Goal: Obtain resource: Download file/media

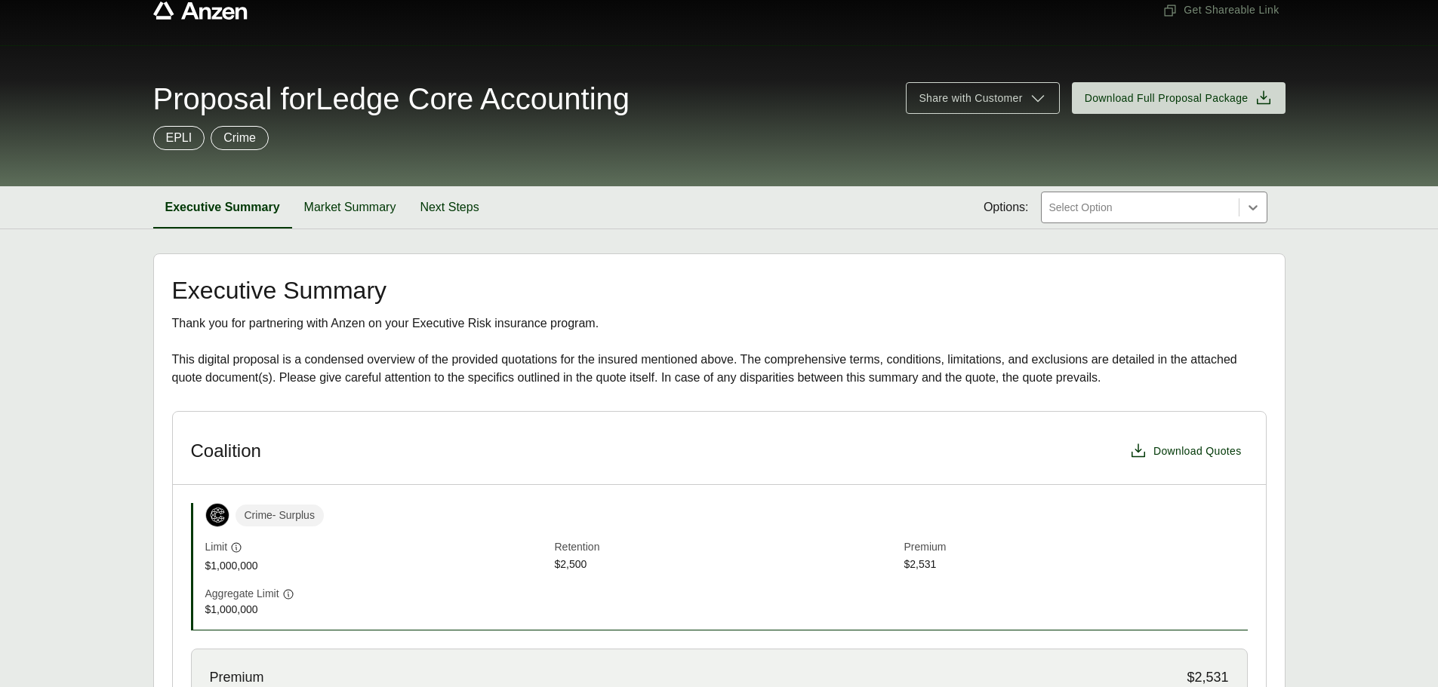
scroll to position [75, 0]
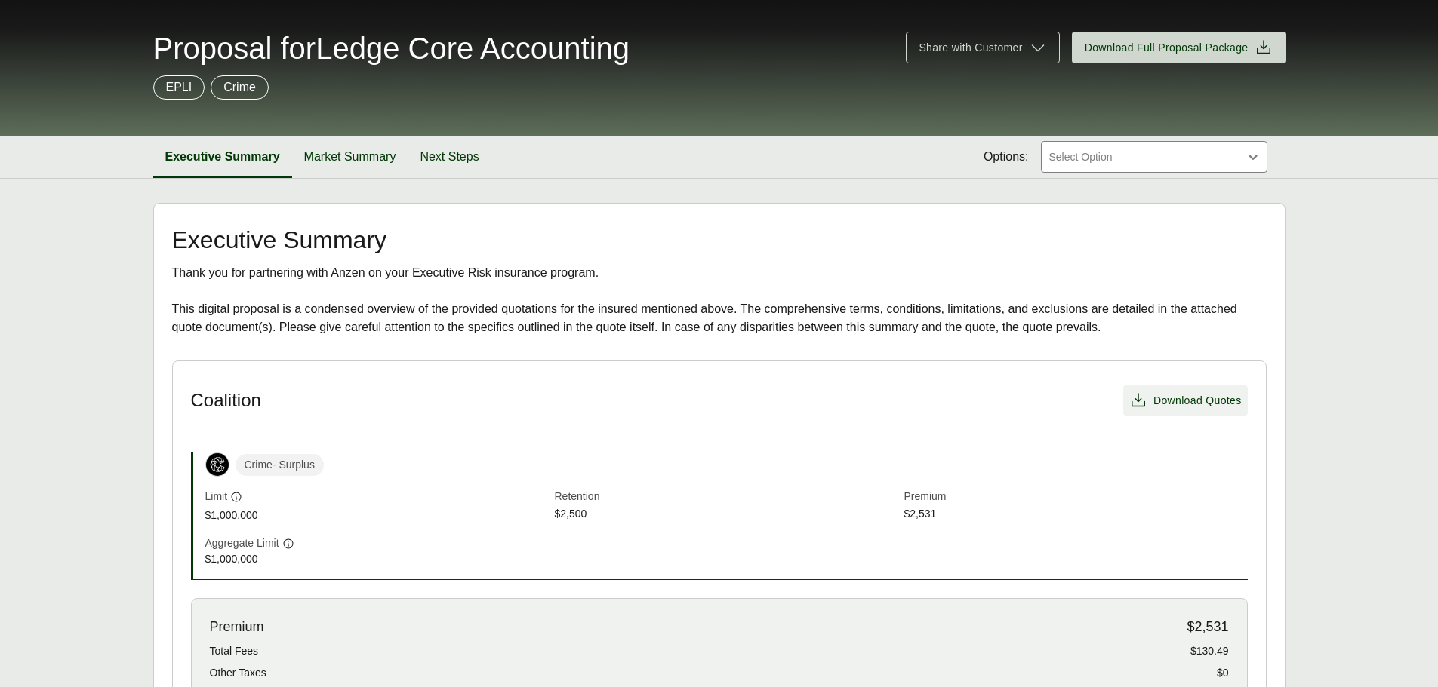
click at [1192, 408] on span "Download Quotes" at bounding box center [1197, 401] width 88 height 16
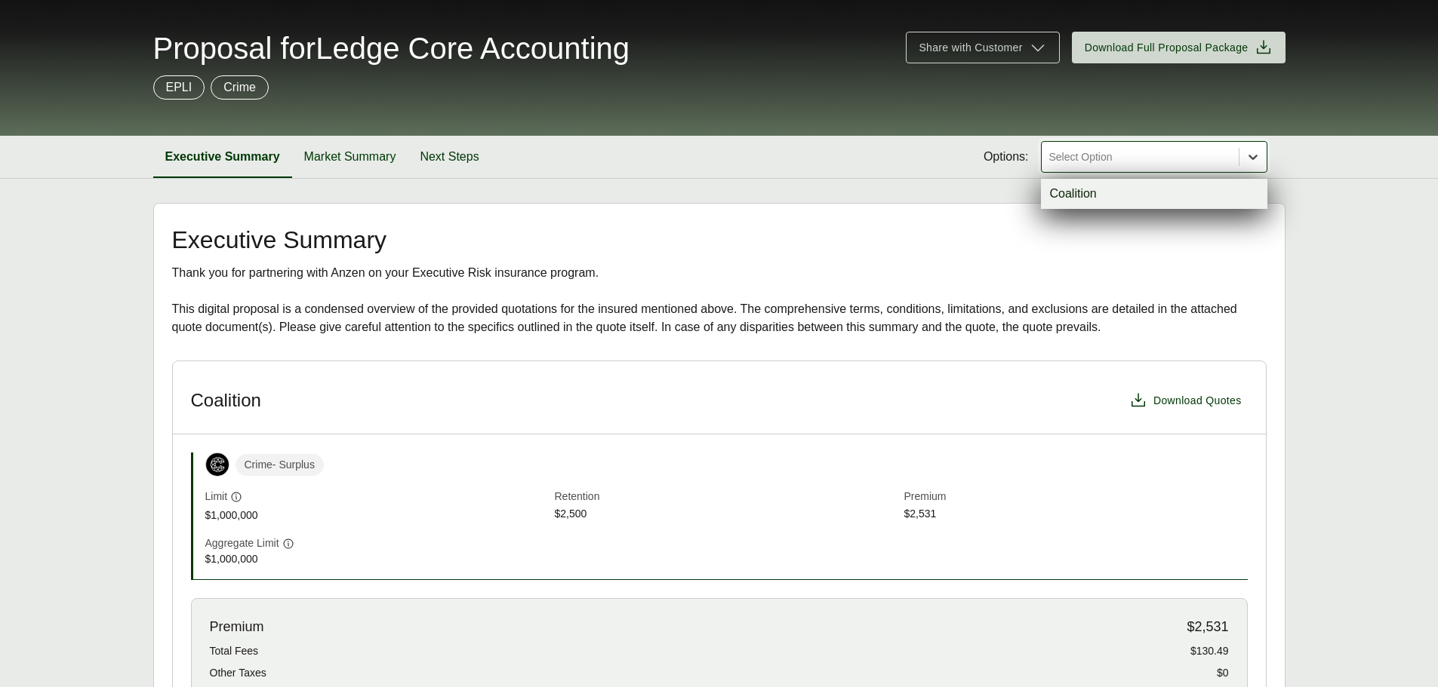
click at [1246, 158] on icon at bounding box center [1252, 156] width 15 height 15
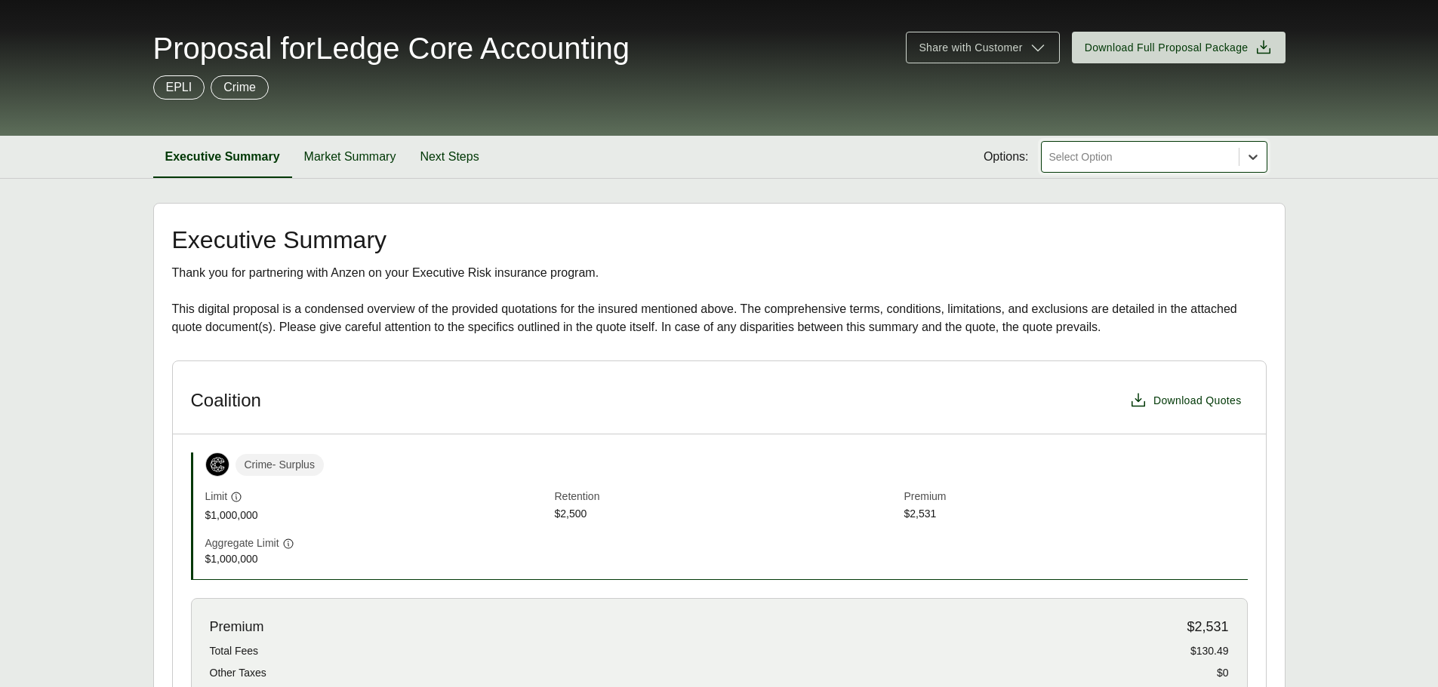
click at [1246, 158] on icon at bounding box center [1252, 156] width 15 height 15
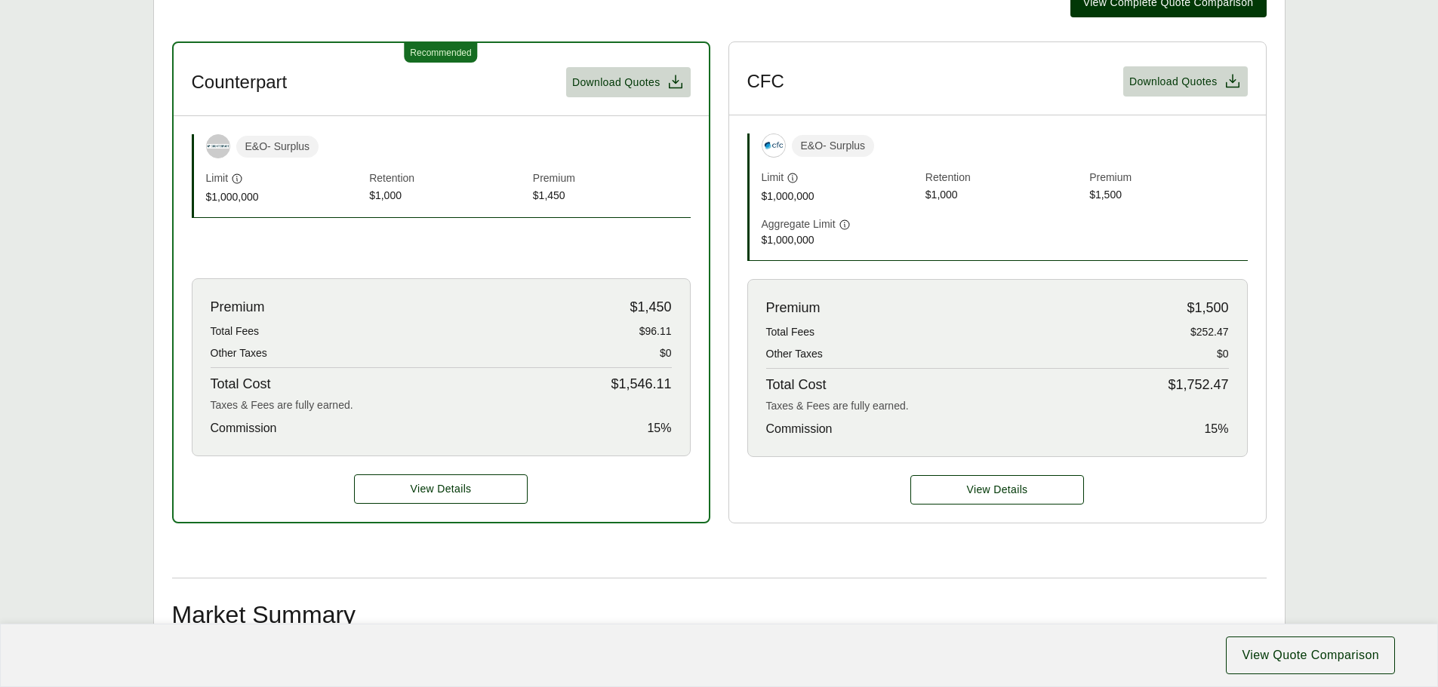
scroll to position [453, 0]
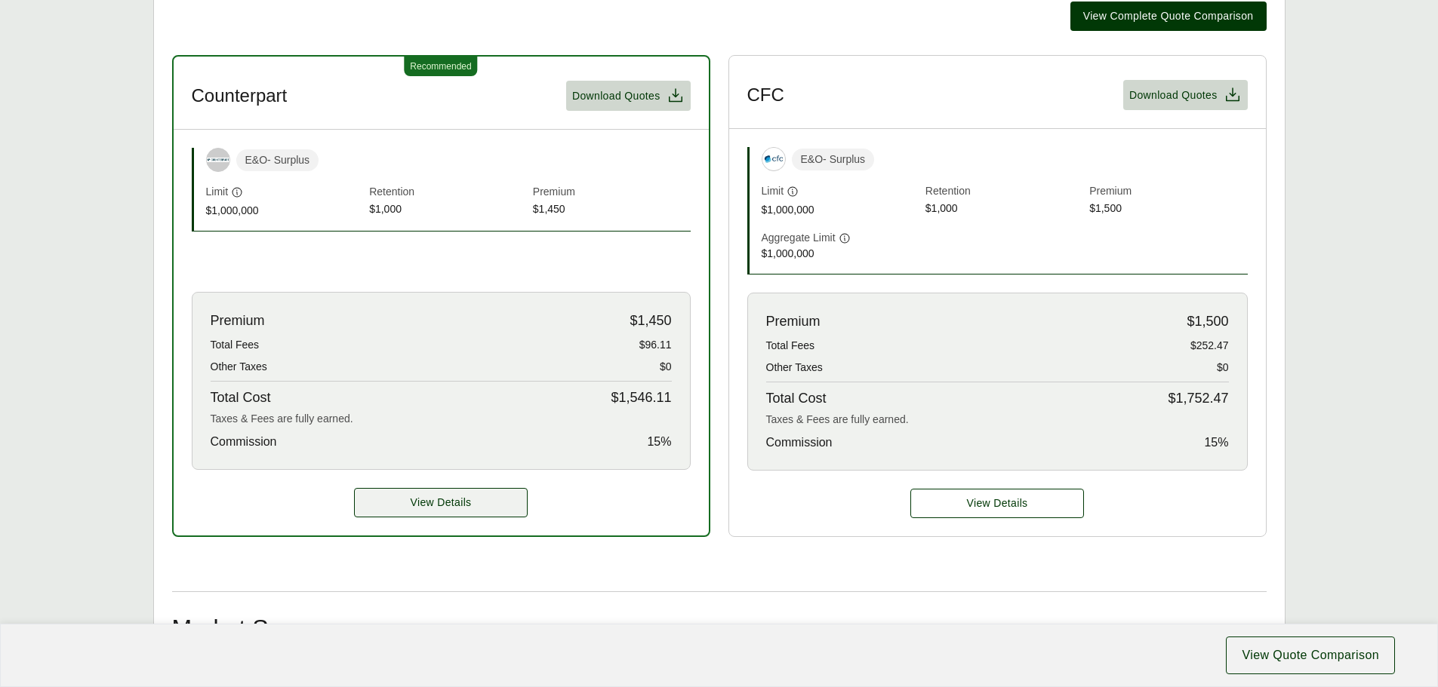
click at [449, 503] on span "View Details" at bounding box center [441, 503] width 61 height 16
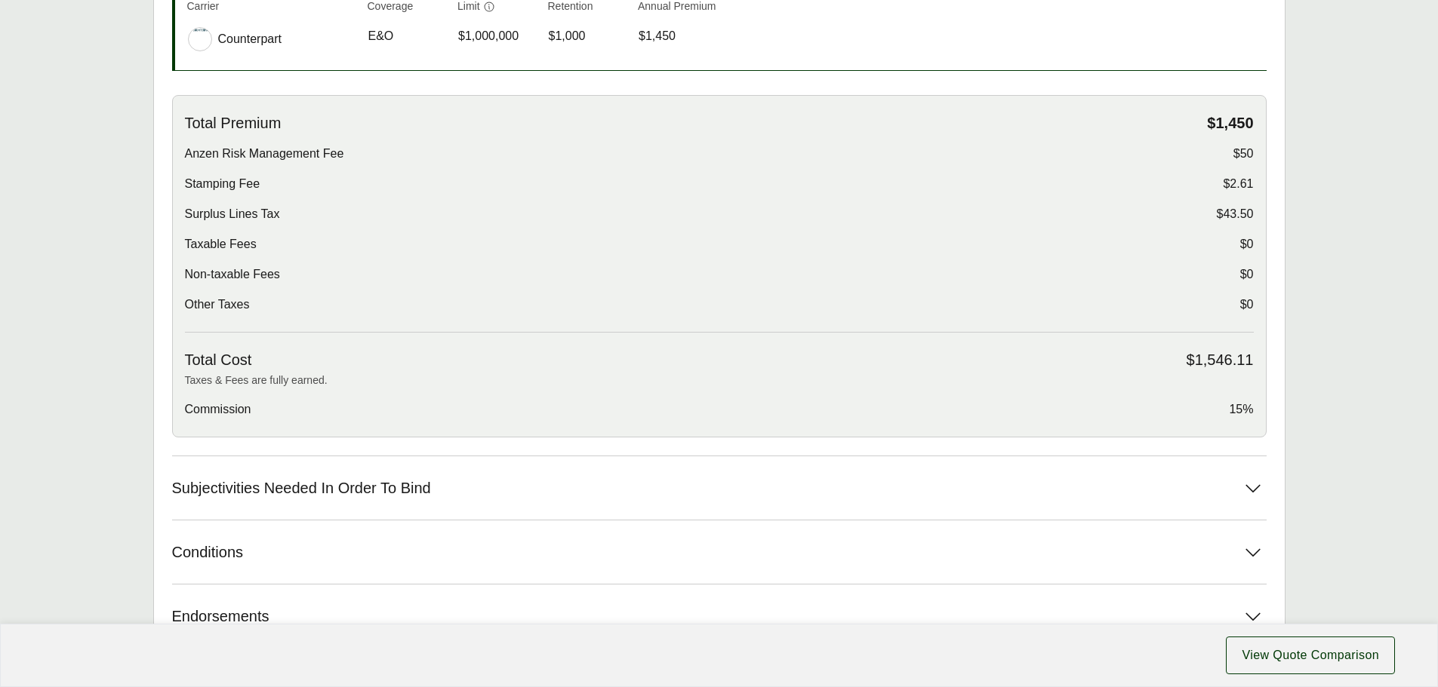
scroll to position [94, 0]
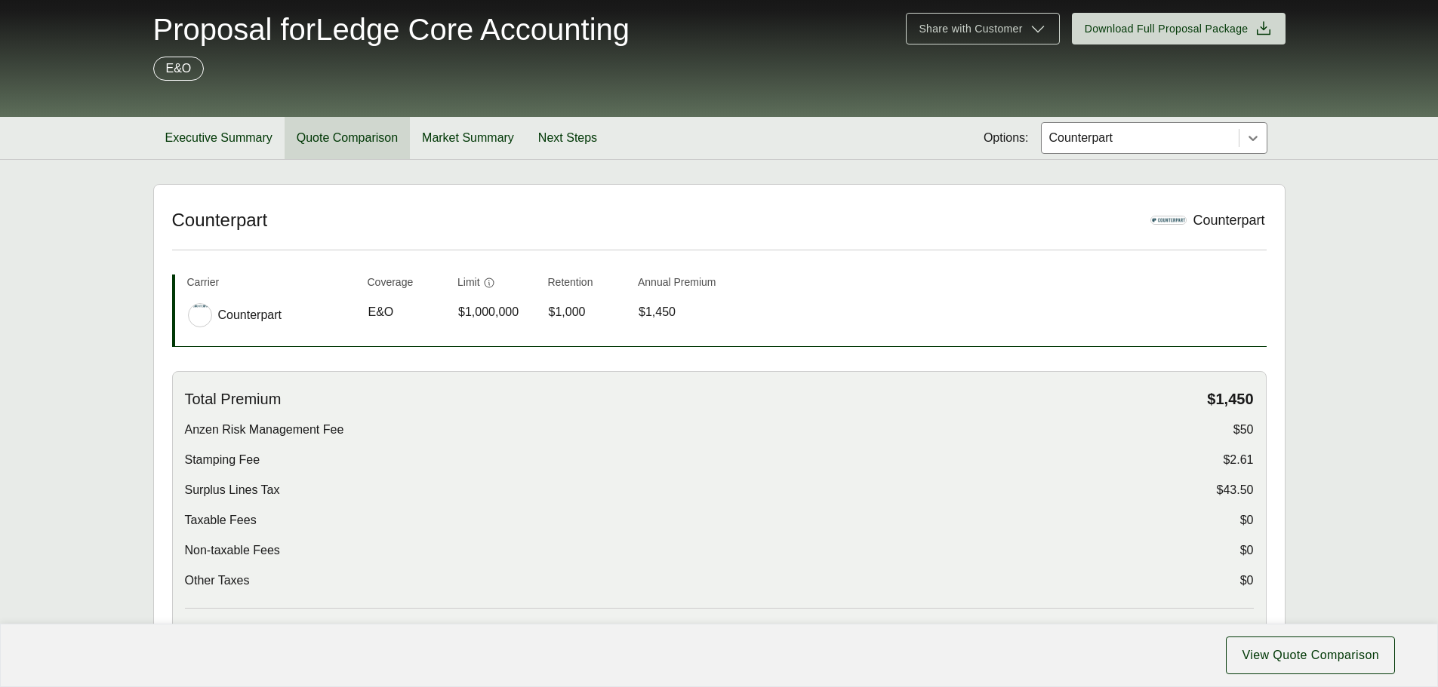
click at [312, 129] on button "Quote Comparison" at bounding box center [347, 138] width 125 height 42
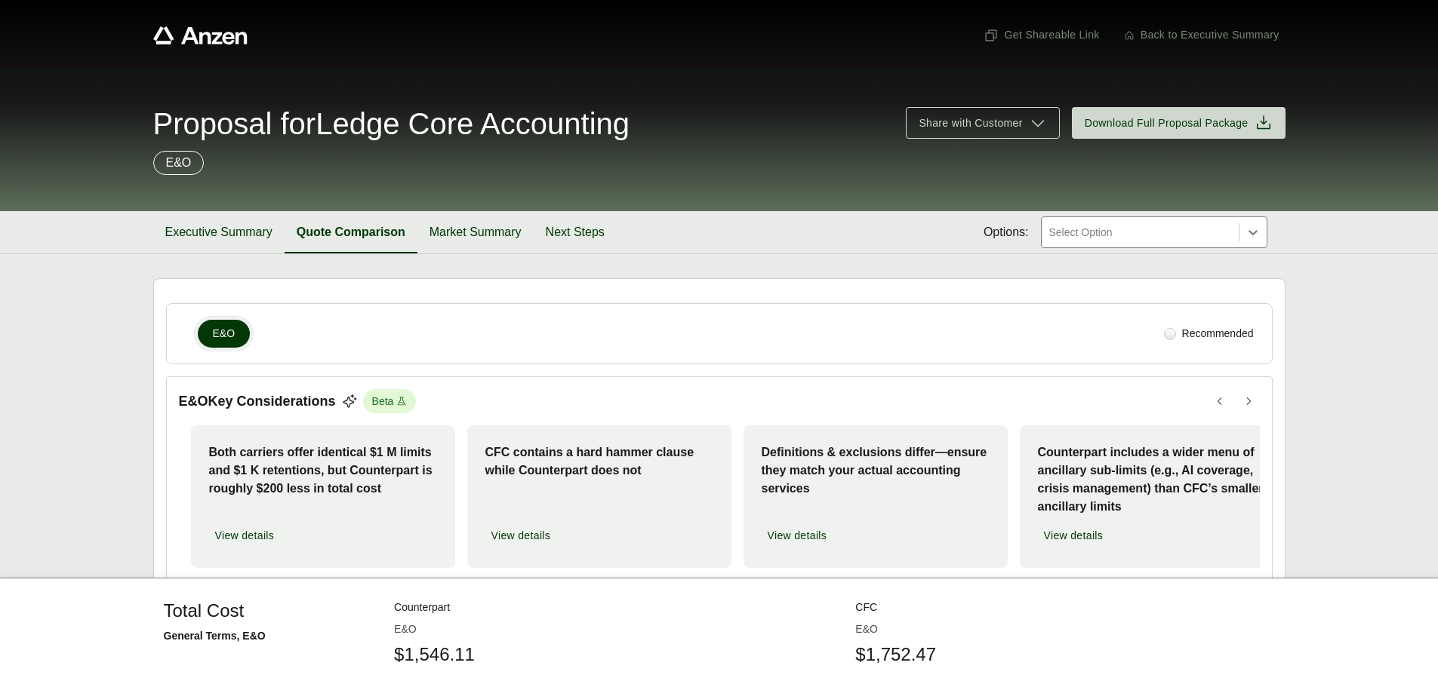
click at [1180, 331] on div "Recommended" at bounding box center [1209, 334] width 102 height 28
click at [1167, 336] on div at bounding box center [1170, 334] width 12 height 12
click at [462, 240] on button "Market Summary" at bounding box center [475, 232] width 116 height 42
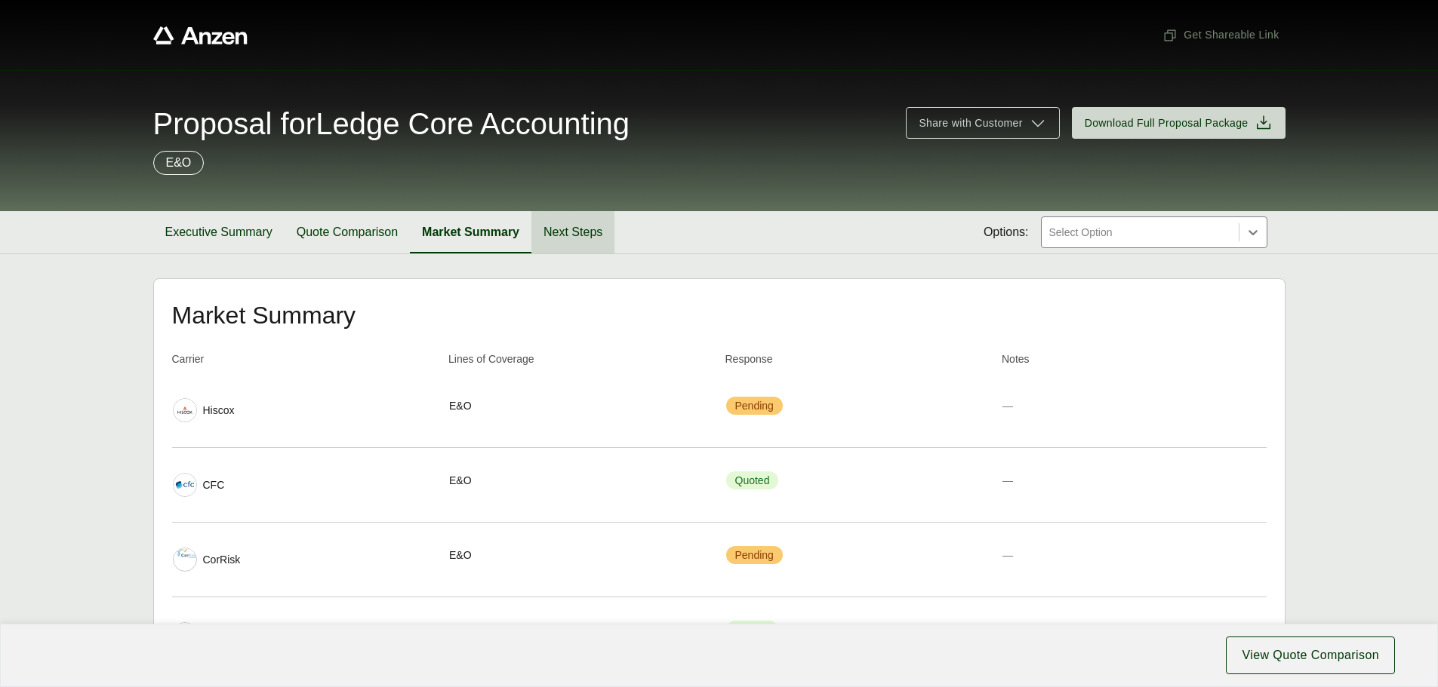
click at [565, 225] on button "Next Steps" at bounding box center [572, 232] width 83 height 42
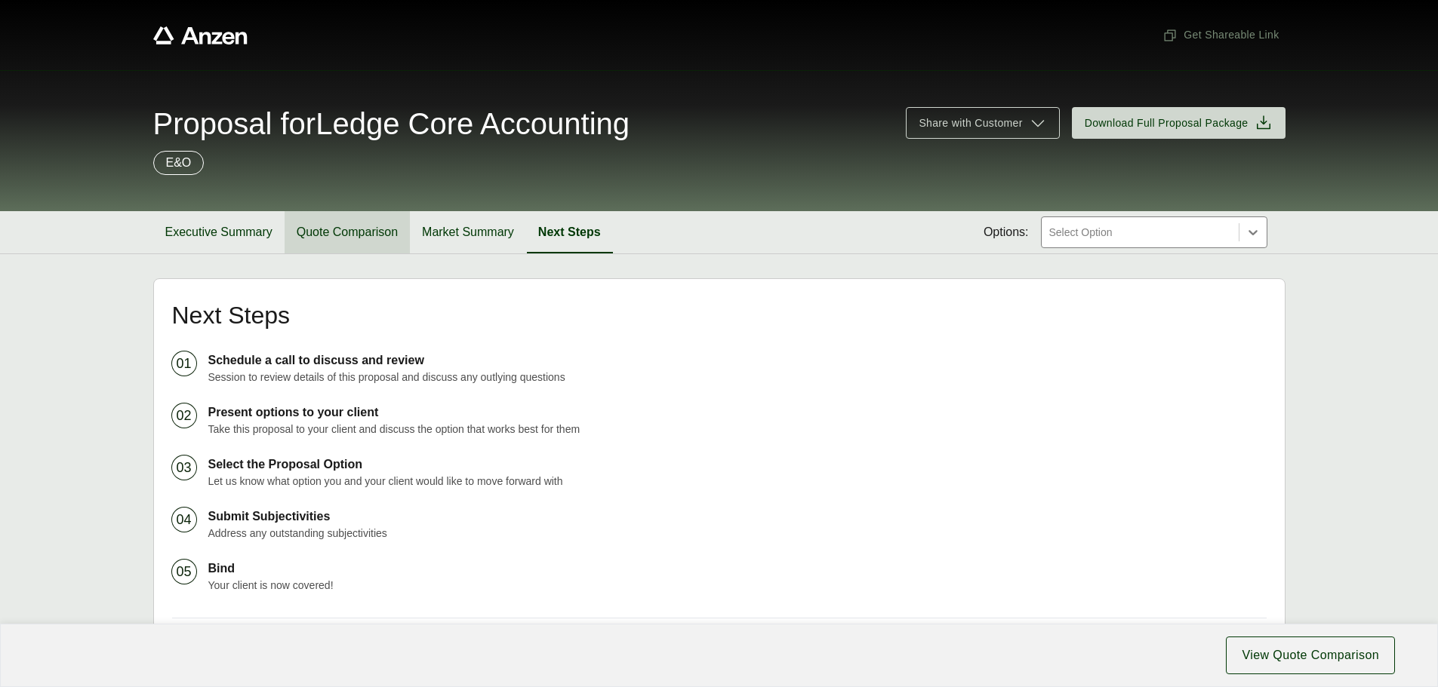
click at [362, 223] on button "Quote Comparison" at bounding box center [347, 232] width 125 height 42
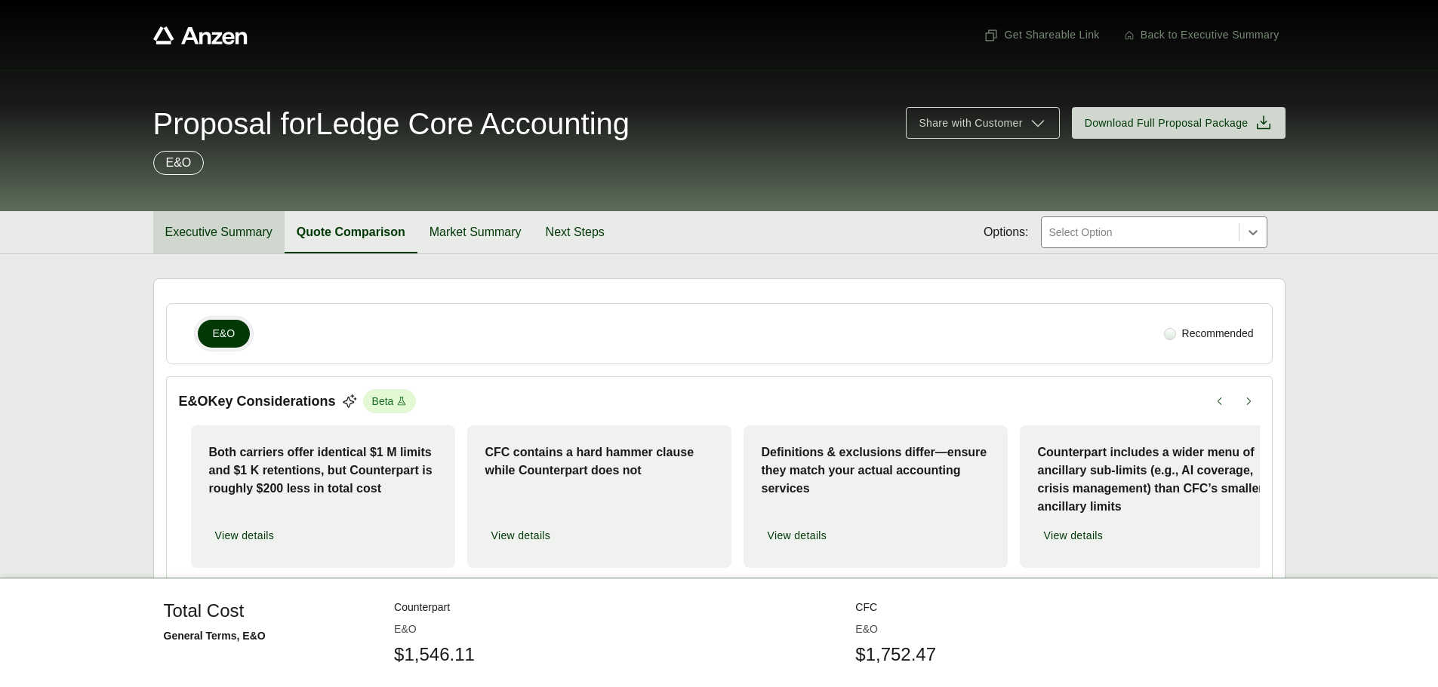
click at [216, 223] on button "Executive Summary" at bounding box center [218, 232] width 131 height 42
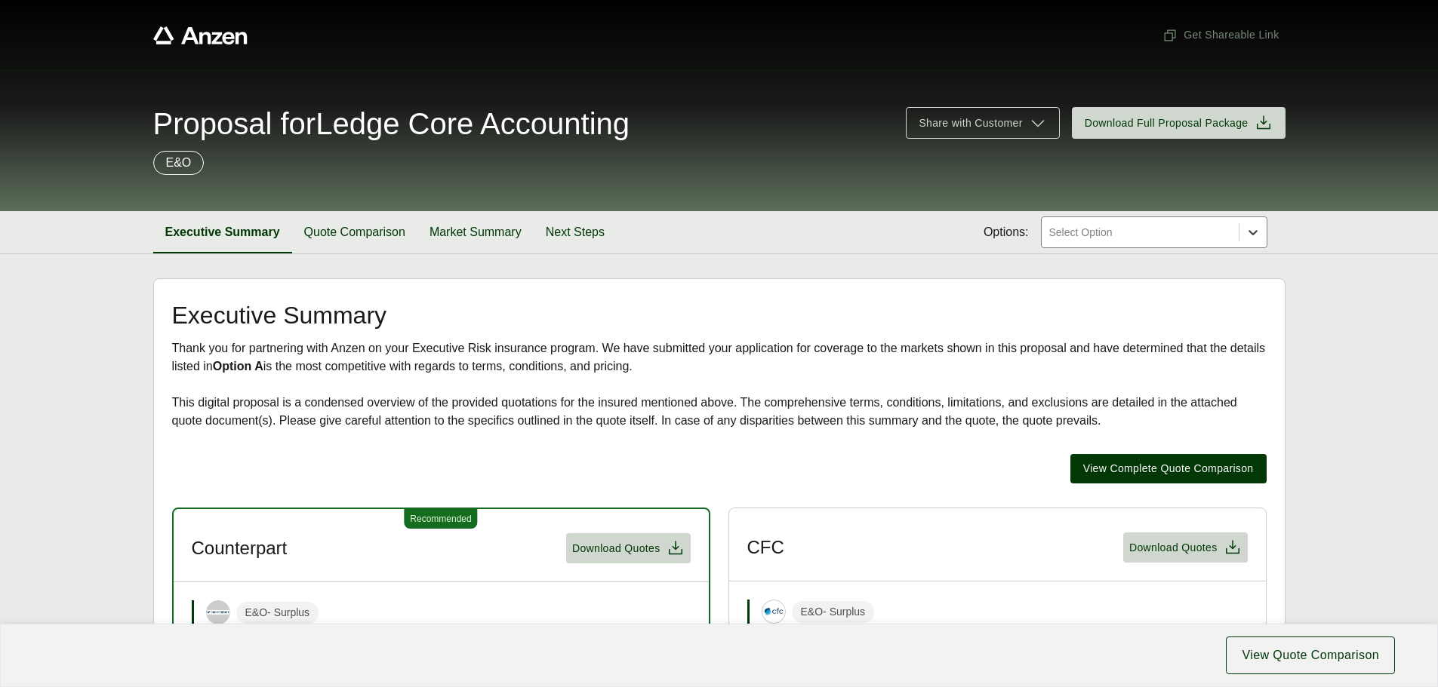
click at [1257, 231] on icon at bounding box center [1252, 232] width 9 height 5
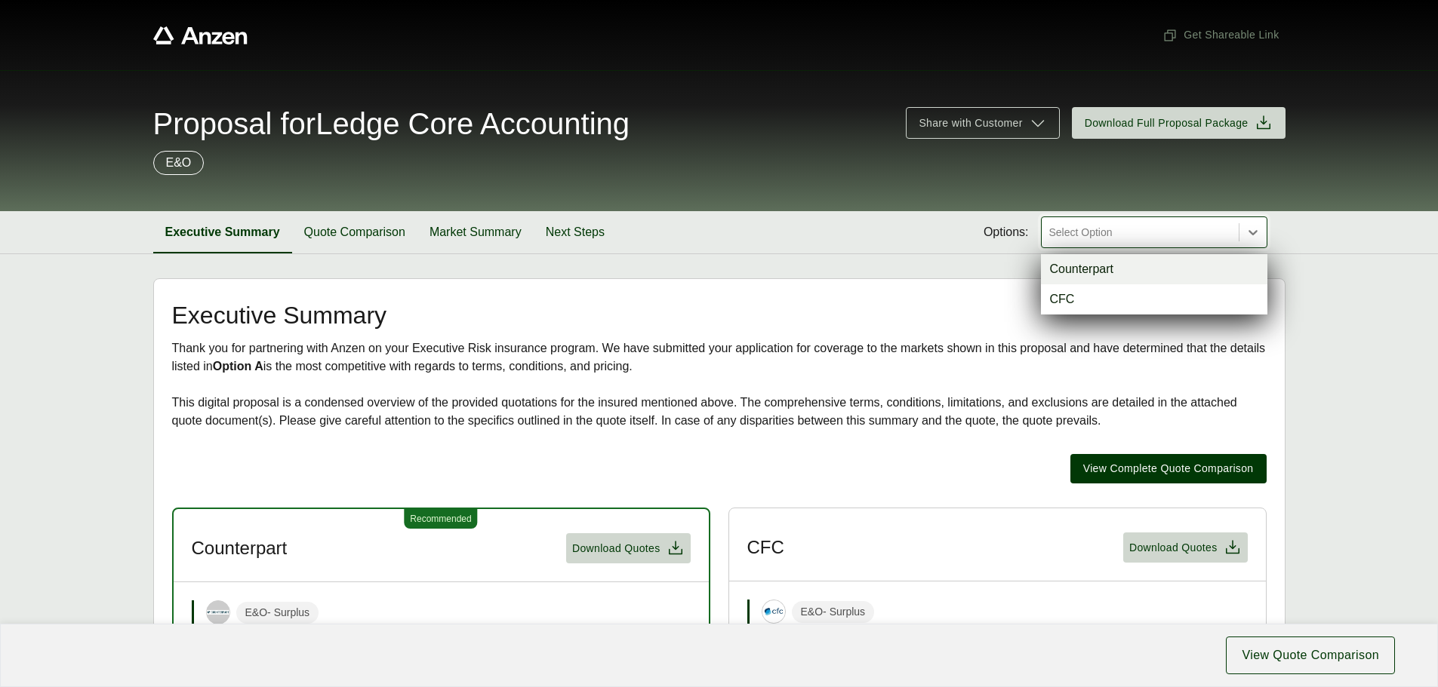
click at [1135, 273] on div "Counterpart" at bounding box center [1154, 269] width 226 height 30
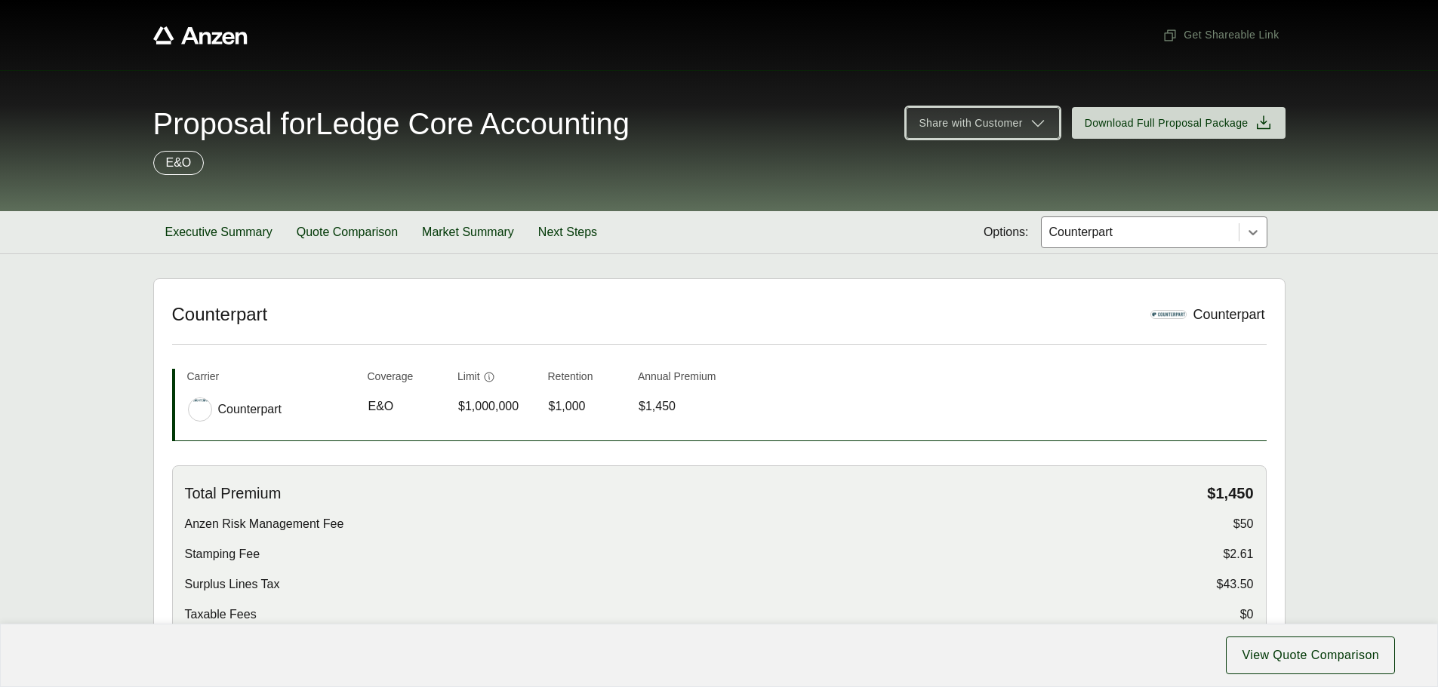
click at [1014, 115] on span "Share with Customer" at bounding box center [969, 123] width 103 height 16
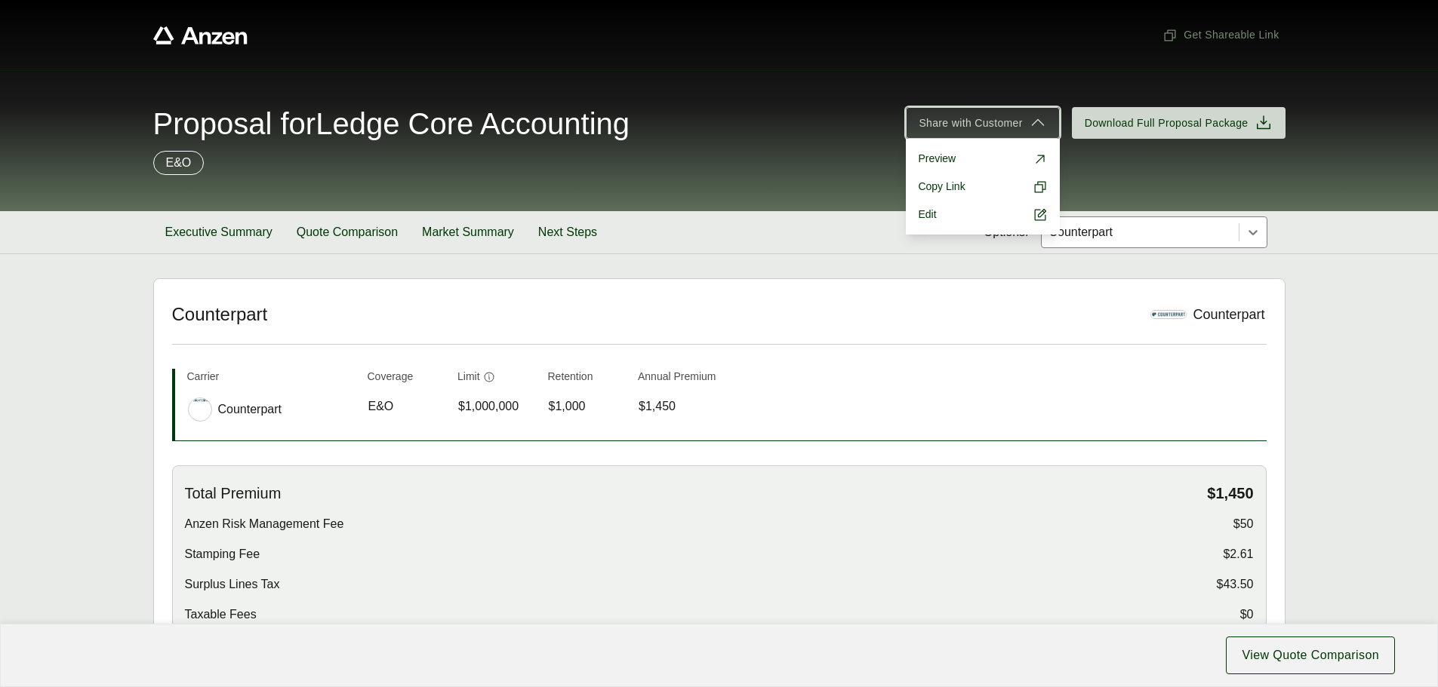
click at [1014, 115] on span "Share with Customer" at bounding box center [969, 123] width 103 height 16
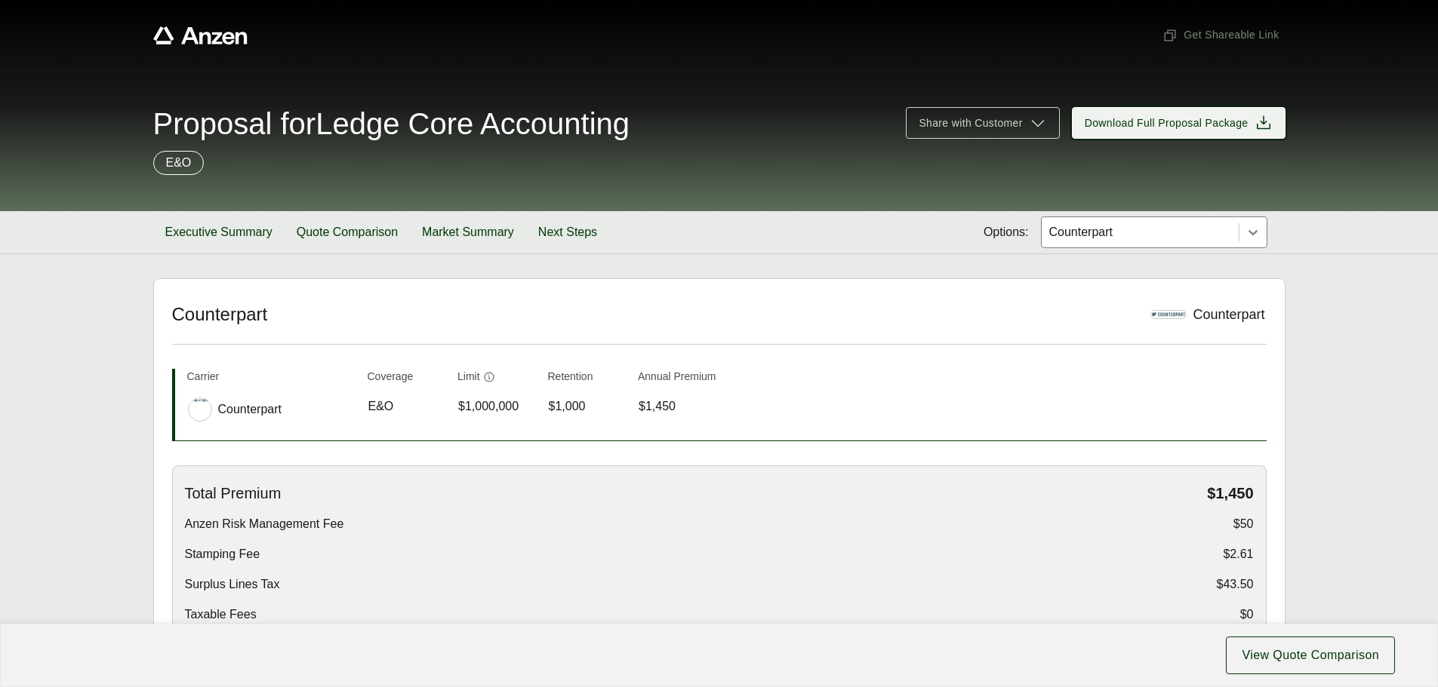
click at [1267, 122] on icon at bounding box center [1263, 123] width 18 height 18
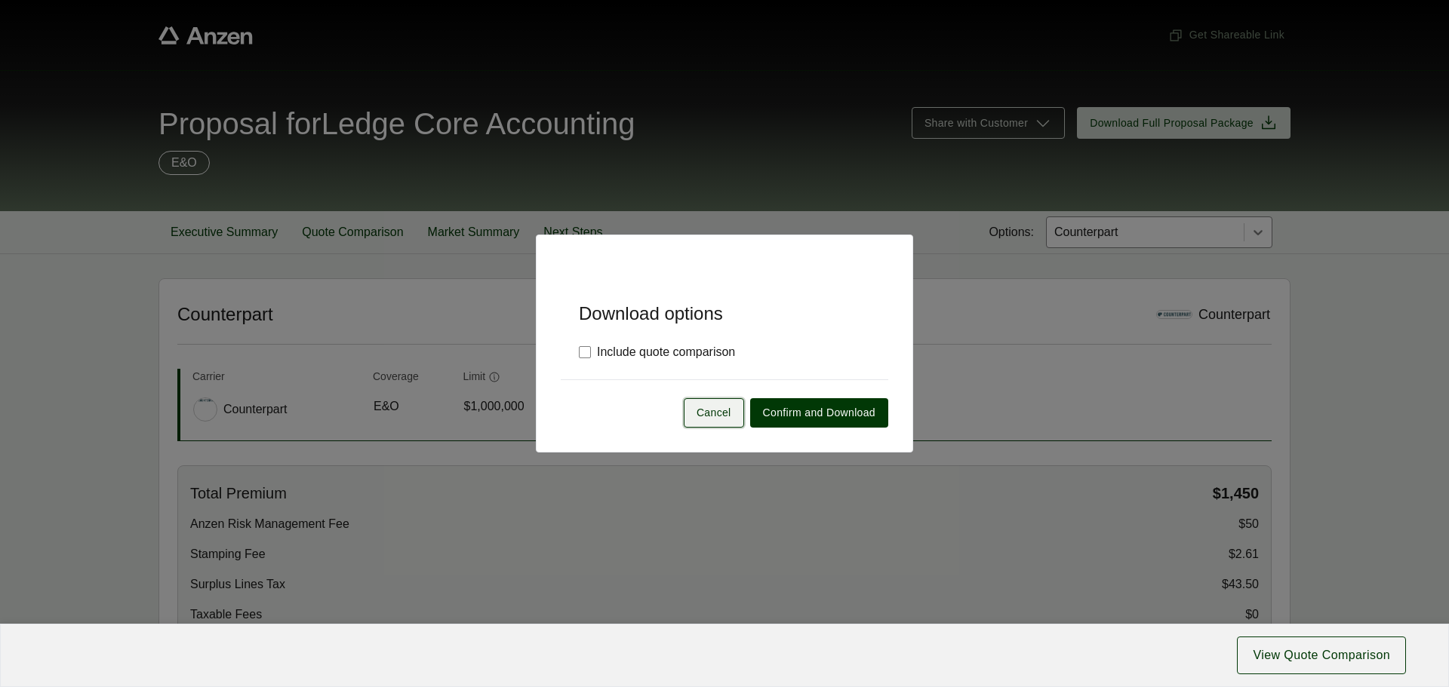
click at [735, 416] on button "Cancel" at bounding box center [714, 412] width 60 height 29
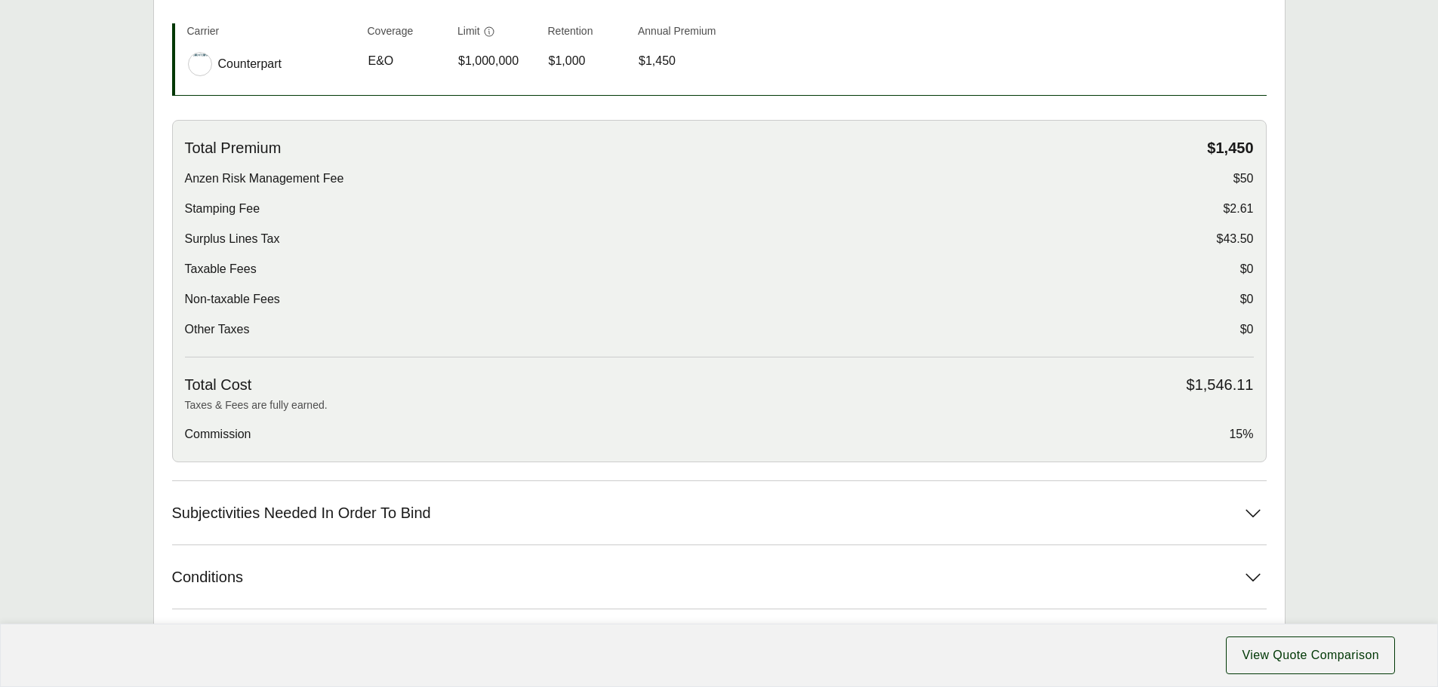
scroll to position [453, 0]
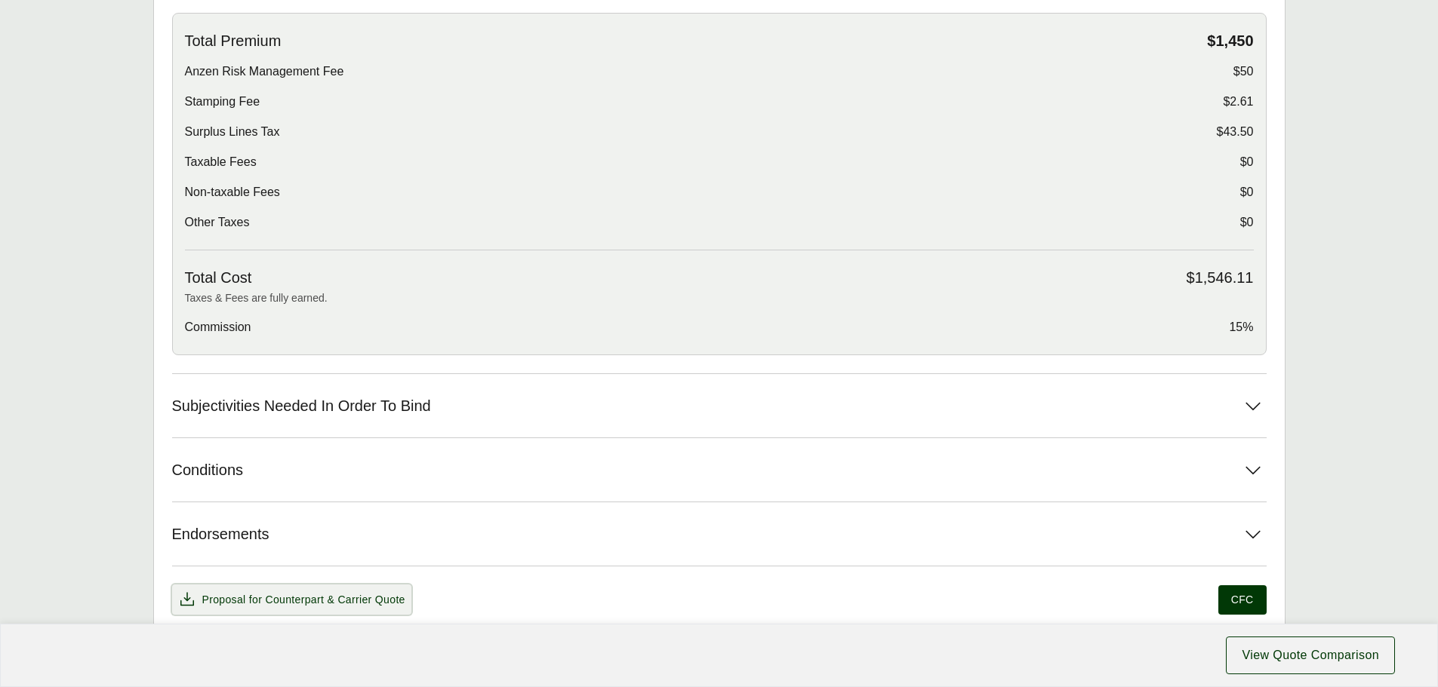
click at [334, 595] on span "& Carrier Quote" at bounding box center [366, 600] width 78 height 12
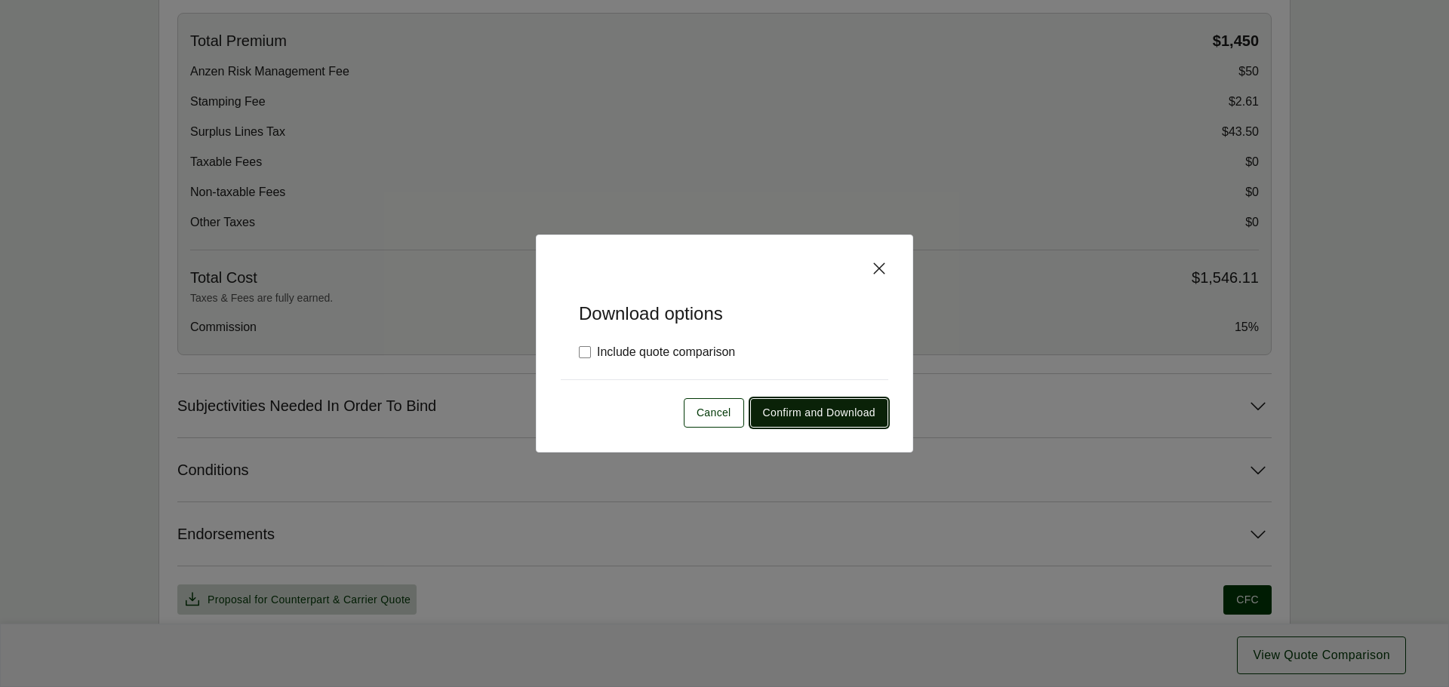
click at [771, 411] on span "Confirm and Download" at bounding box center [819, 413] width 112 height 16
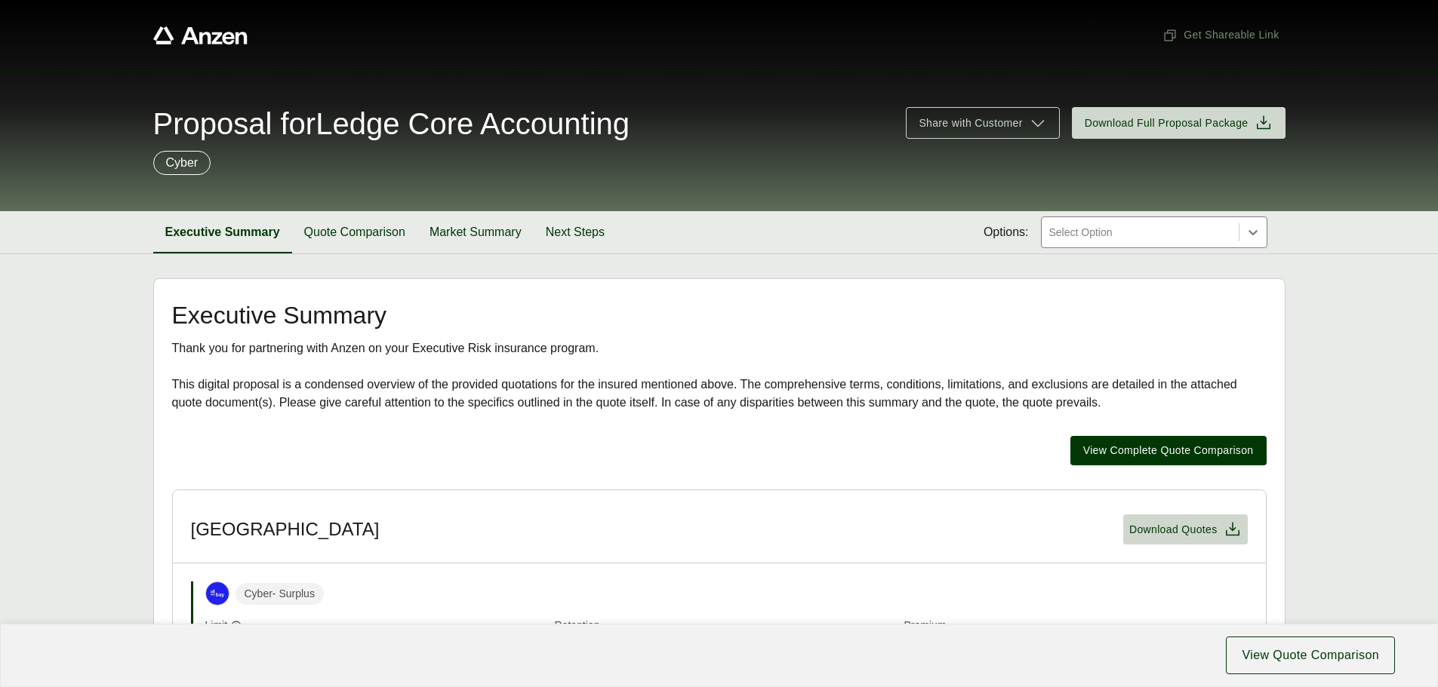
click at [1132, 241] on div at bounding box center [1139, 232] width 185 height 18
click at [1200, 114] on span "Download Full Proposal Package" at bounding box center [1178, 123] width 188 height 18
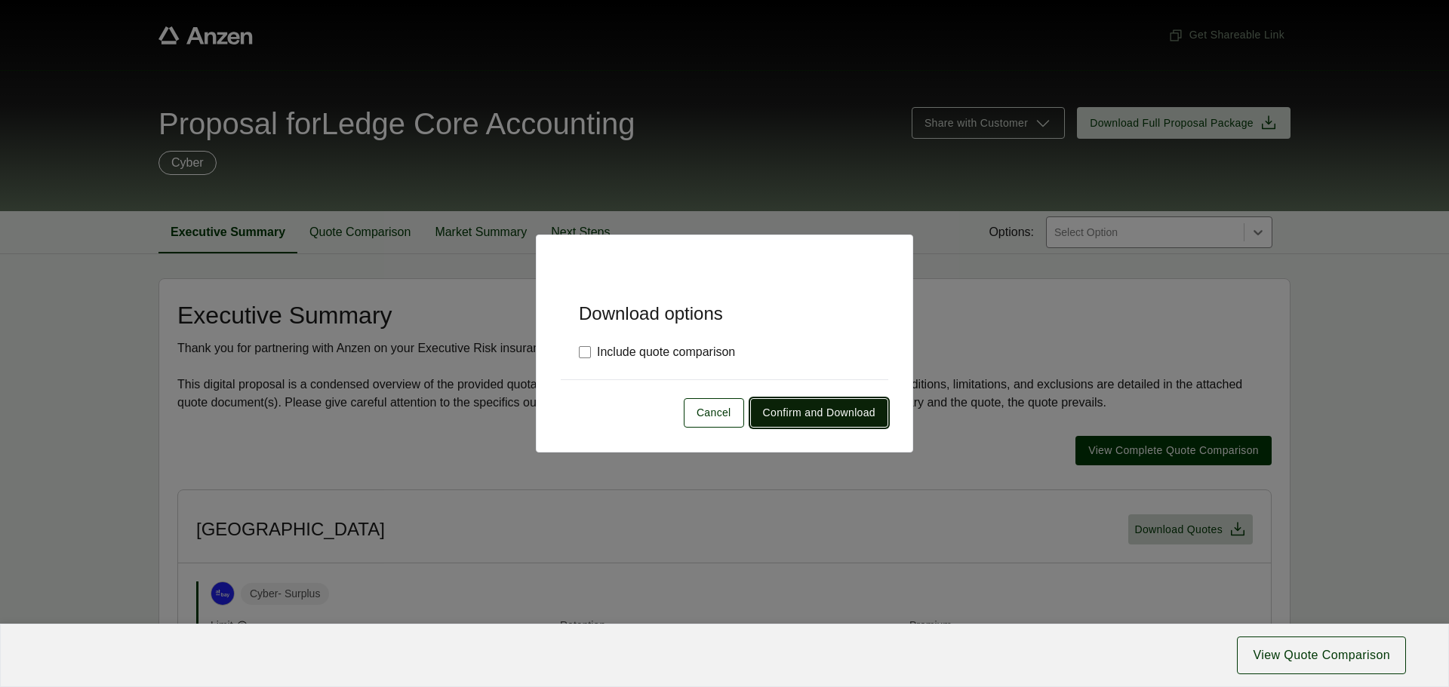
click at [782, 413] on span "Confirm and Download" at bounding box center [819, 413] width 112 height 16
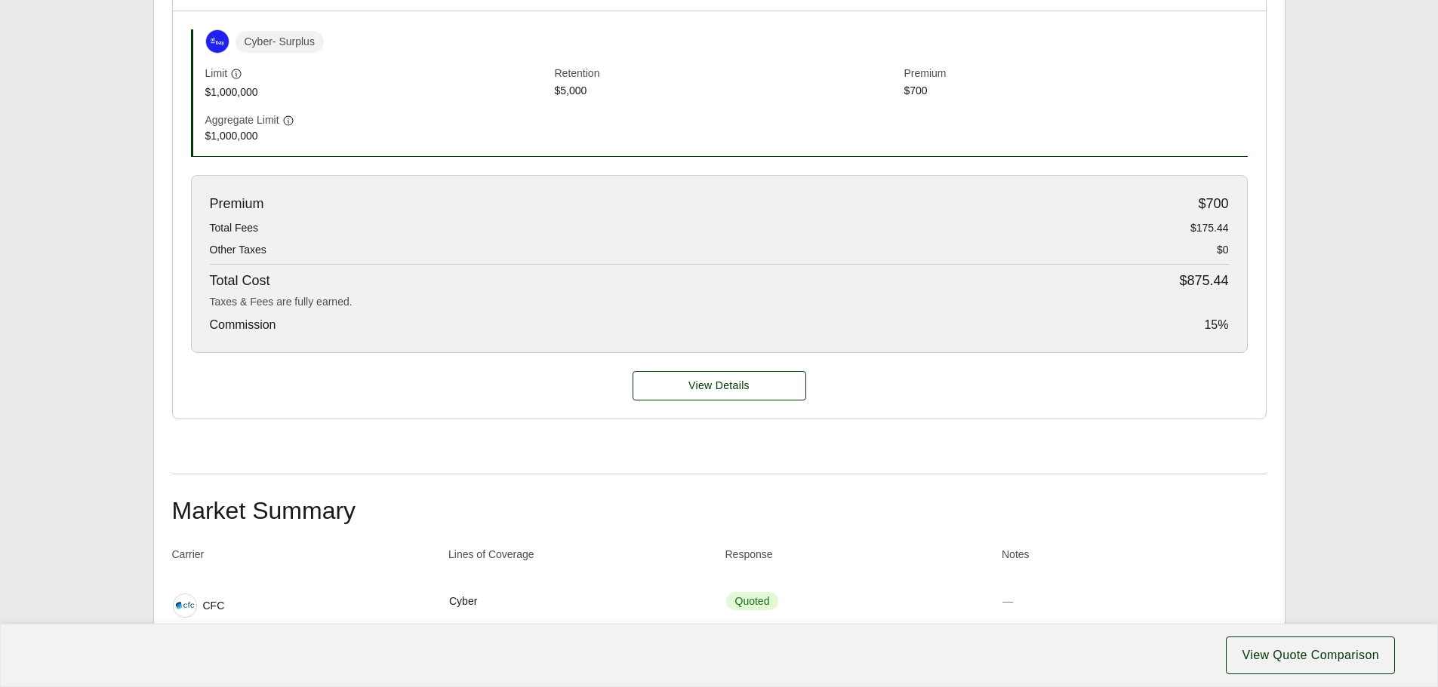
scroll to position [755, 0]
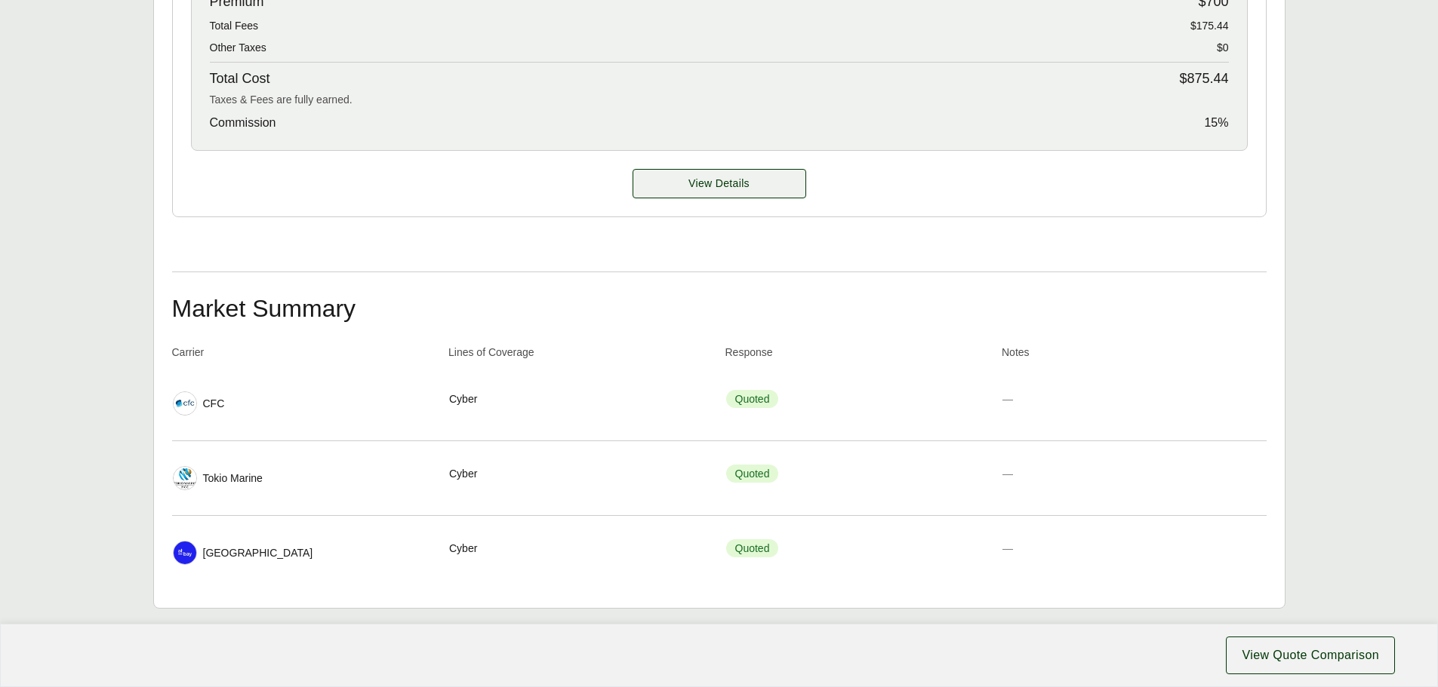
click at [703, 184] on span "View Details" at bounding box center [718, 184] width 61 height 16
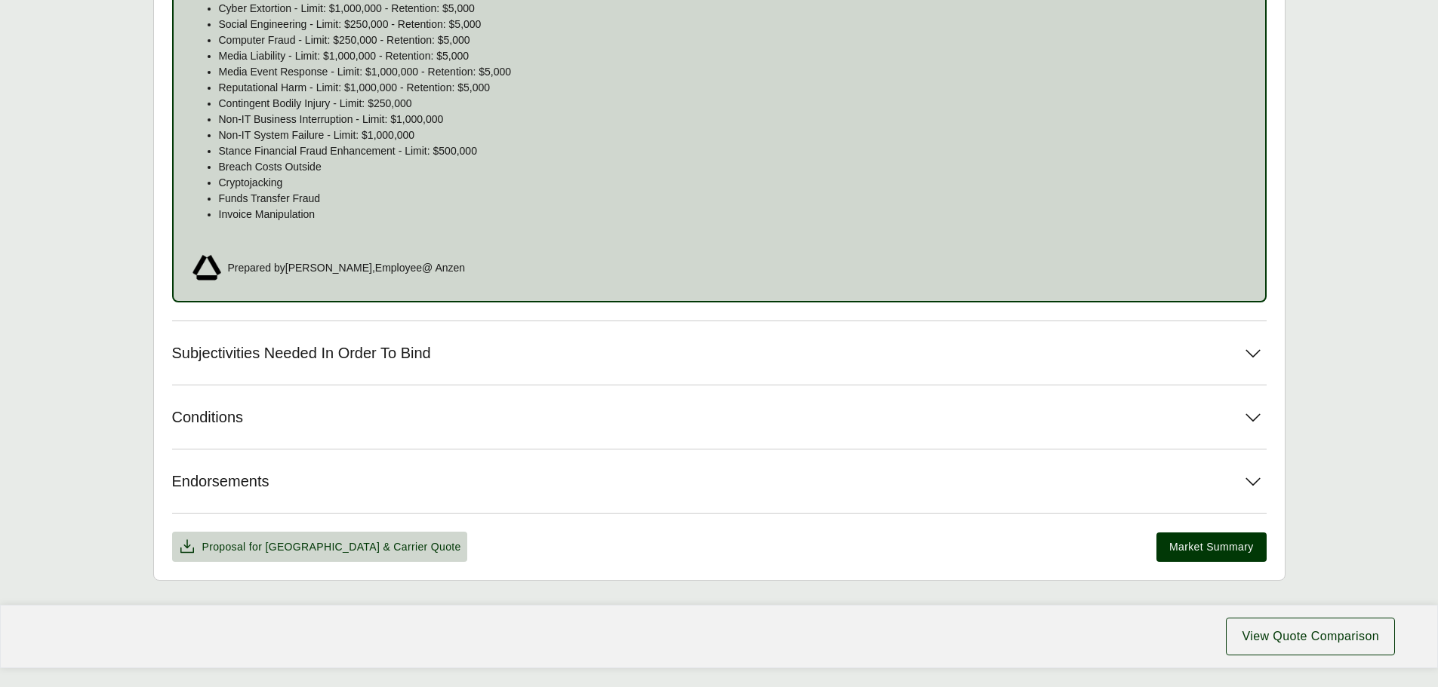
scroll to position [1132, 0]
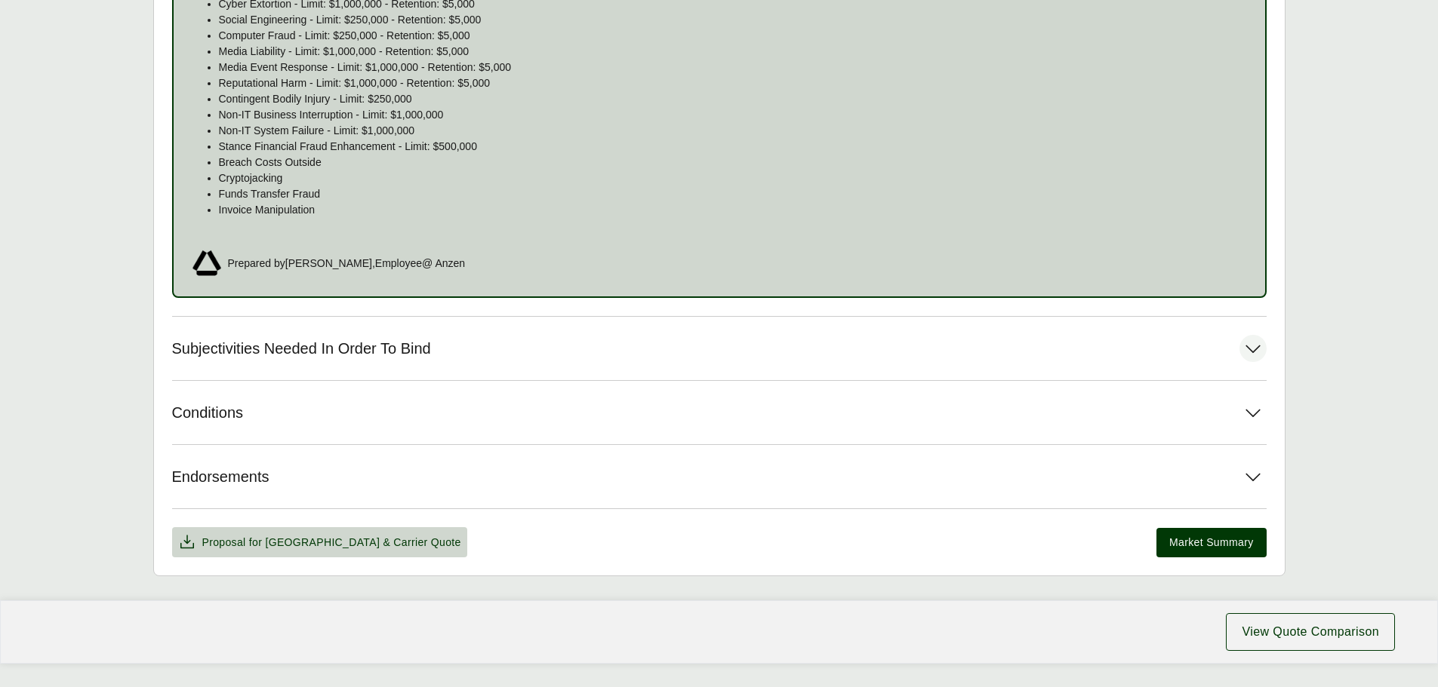
click at [659, 361] on button "Subjectivities Needed In Order To Bind" at bounding box center [719, 348] width 1094 height 63
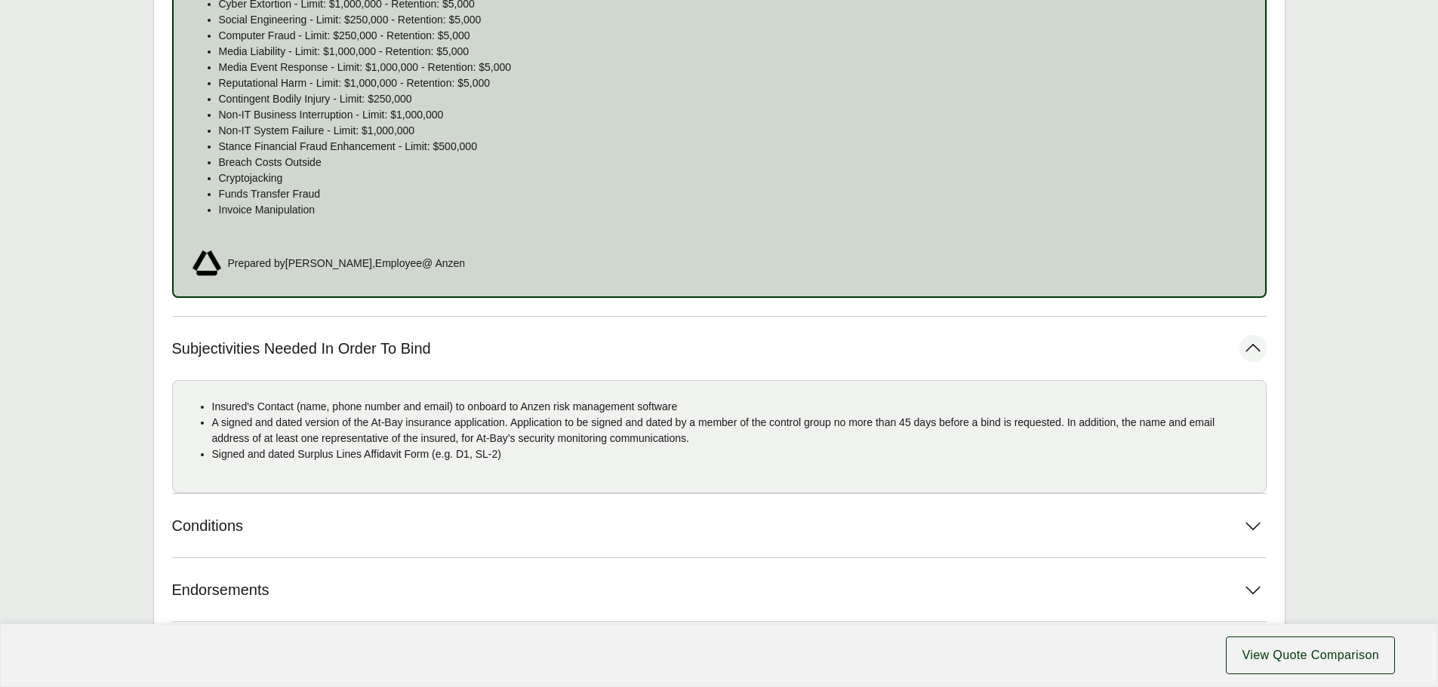
click at [659, 361] on button "Subjectivities Needed In Order To Bind" at bounding box center [719, 348] width 1094 height 63
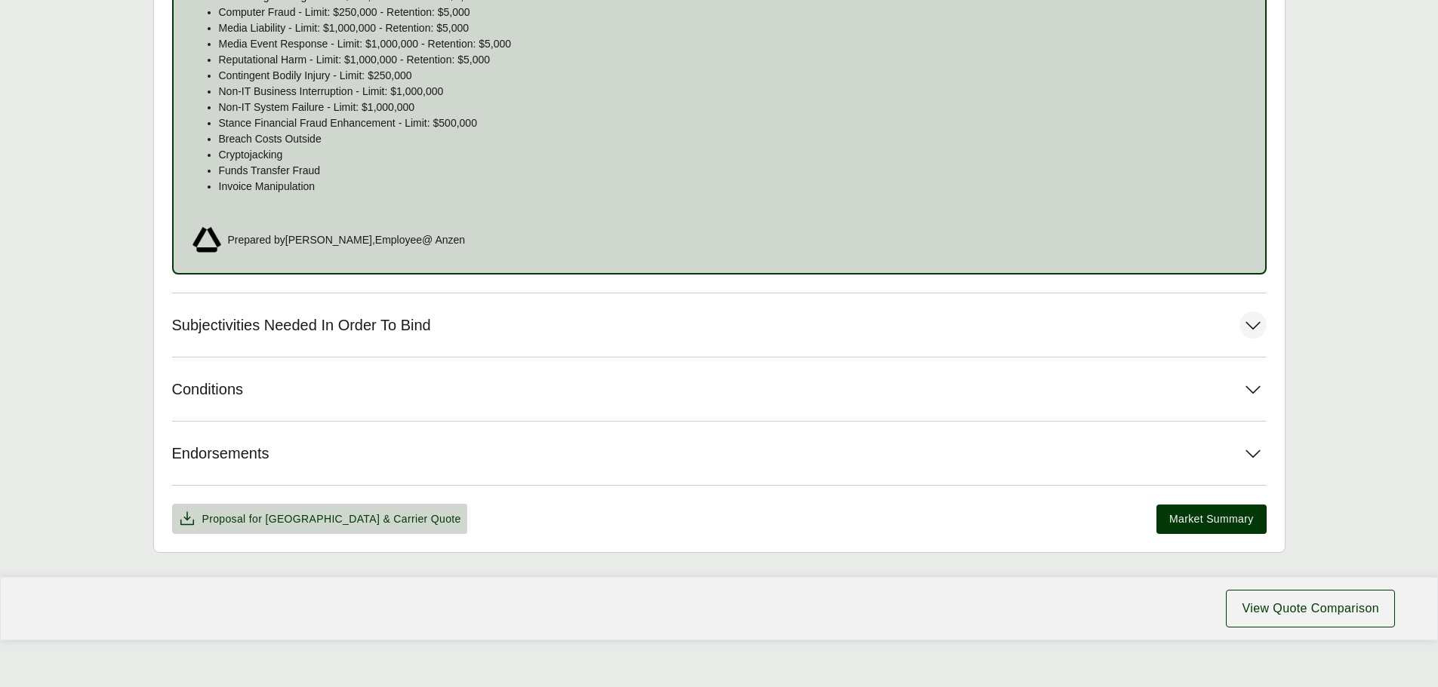
scroll to position [1169, 0]
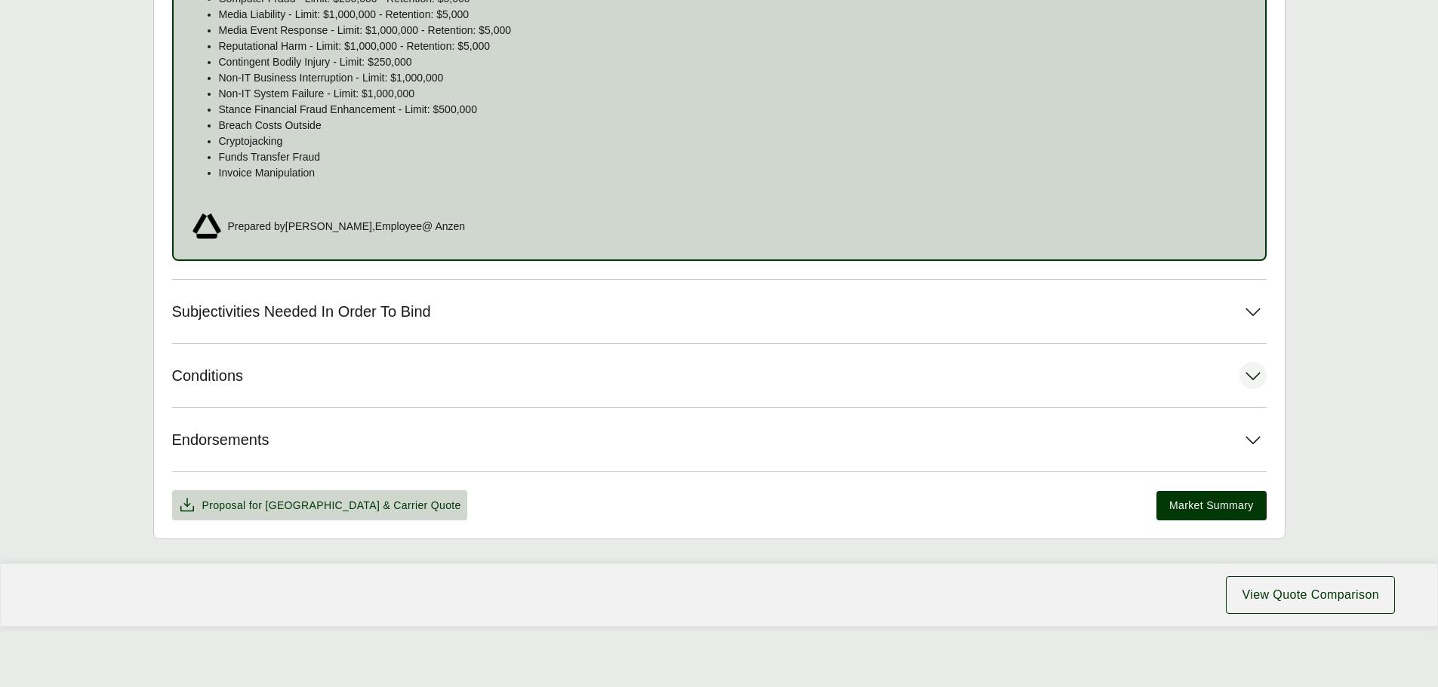
click at [576, 393] on button "Conditions" at bounding box center [719, 375] width 1094 height 63
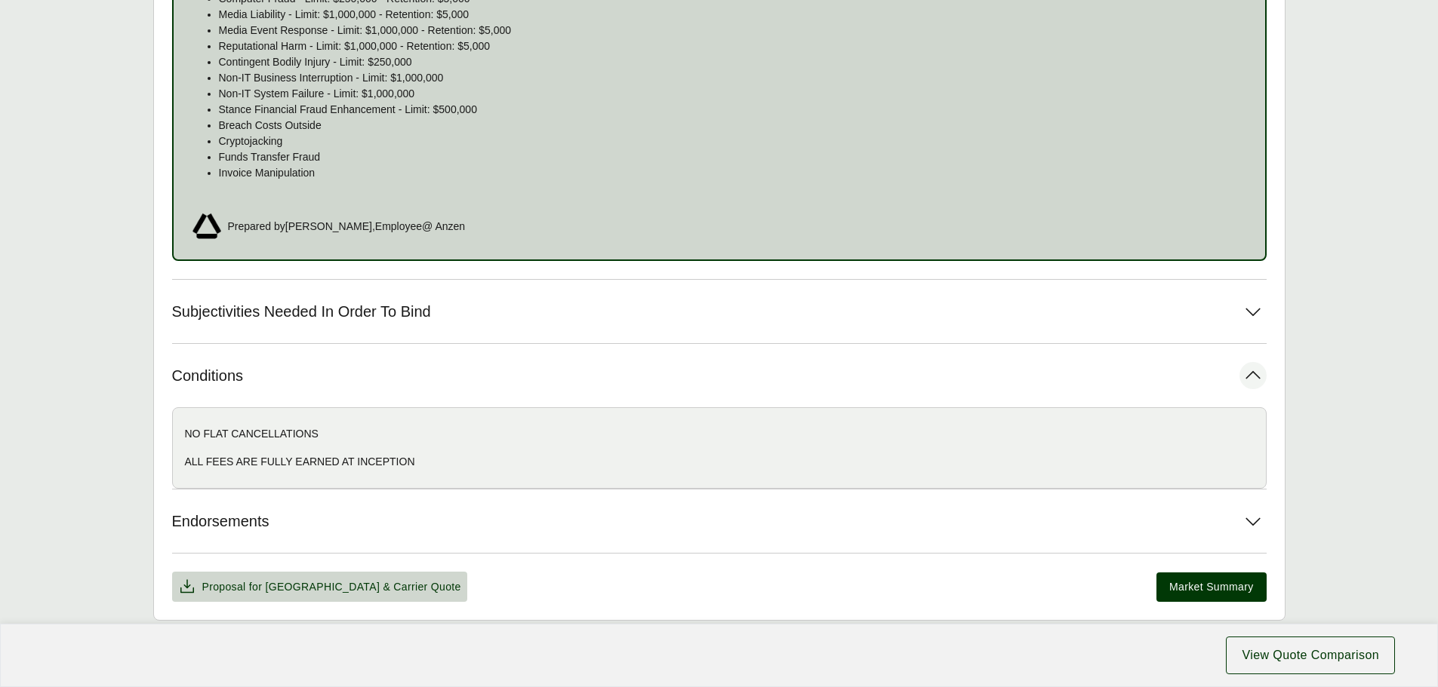
click at [576, 393] on button "Conditions" at bounding box center [719, 375] width 1094 height 63
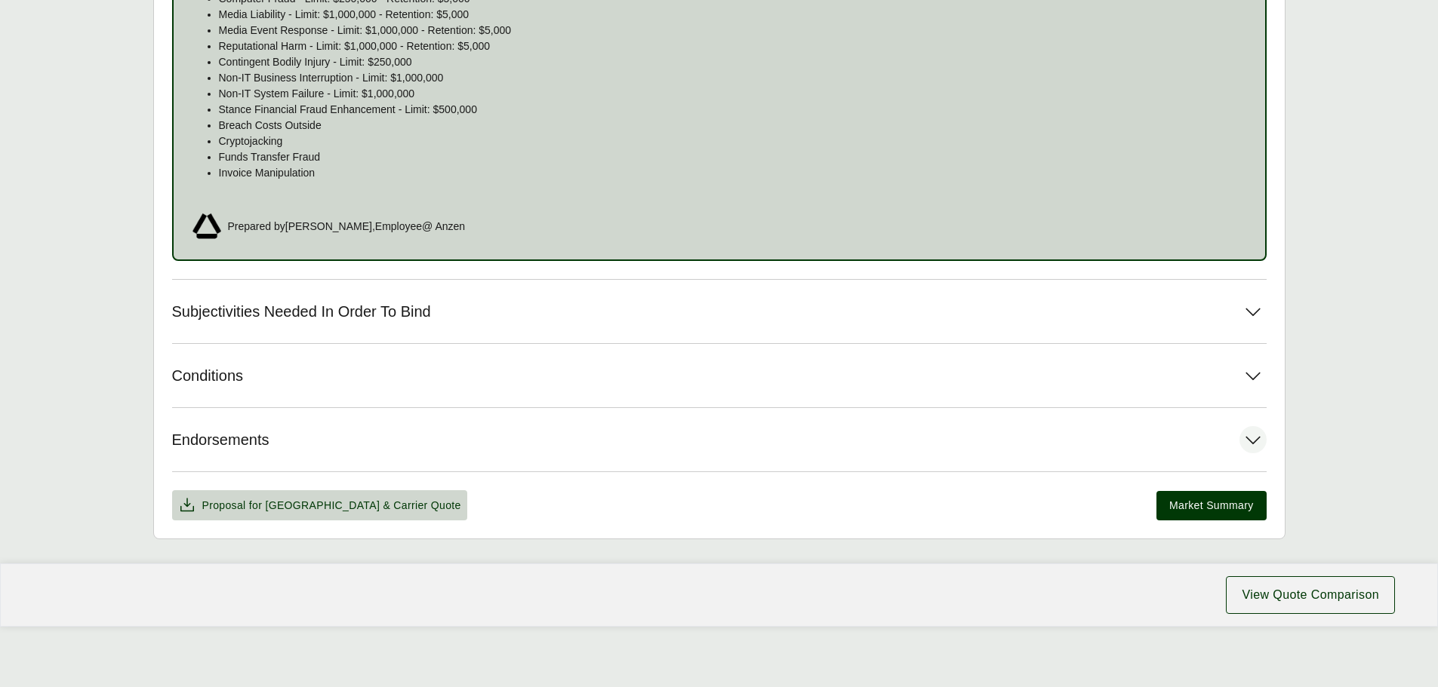
click at [521, 446] on button "Endorsements" at bounding box center [719, 439] width 1094 height 63
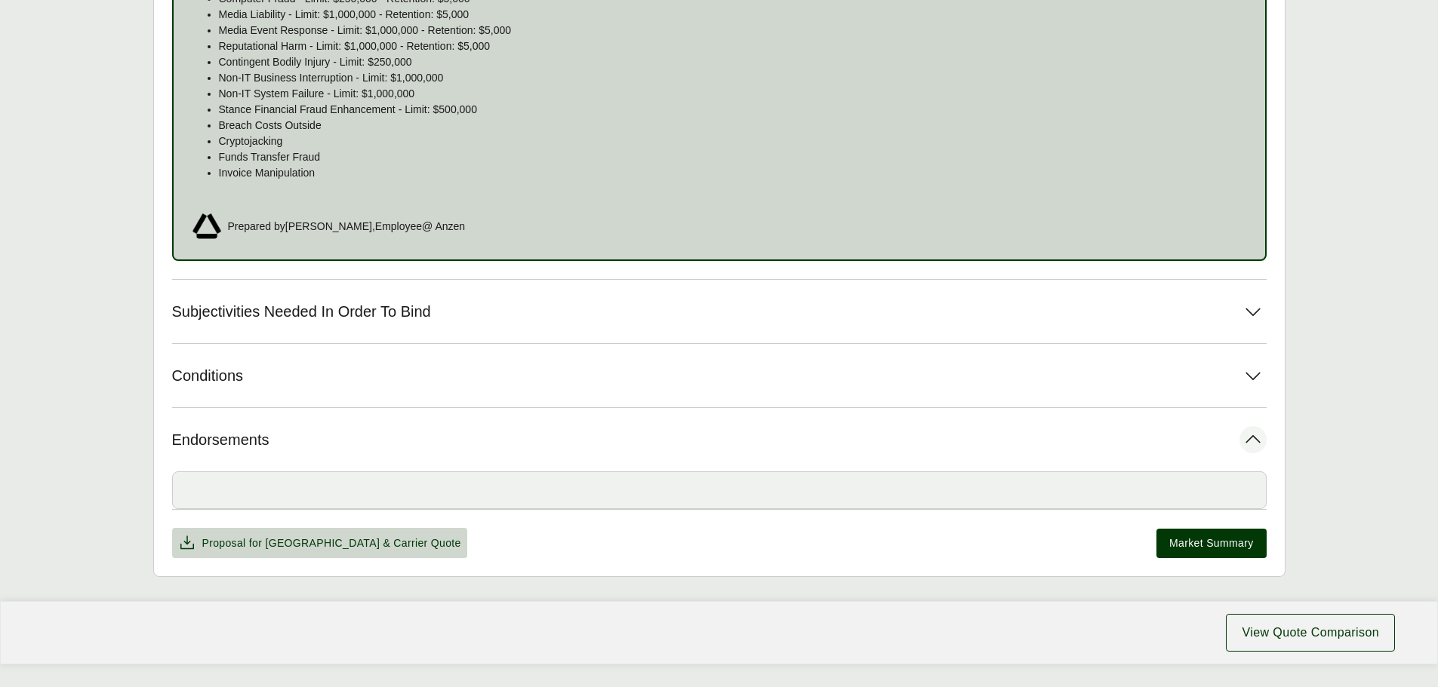
click at [521, 446] on button "Endorsements" at bounding box center [719, 439] width 1094 height 63
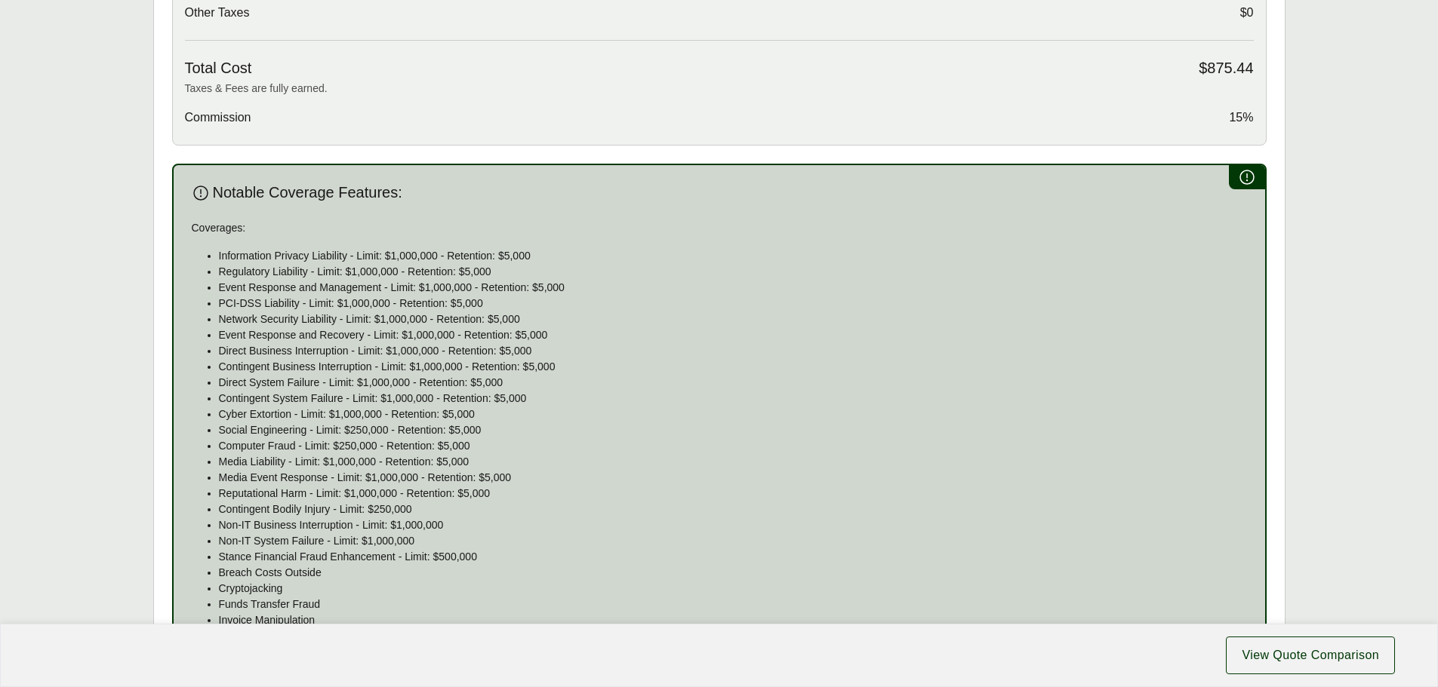
scroll to position [716, 0]
